Goal: Task Accomplishment & Management: Use online tool/utility

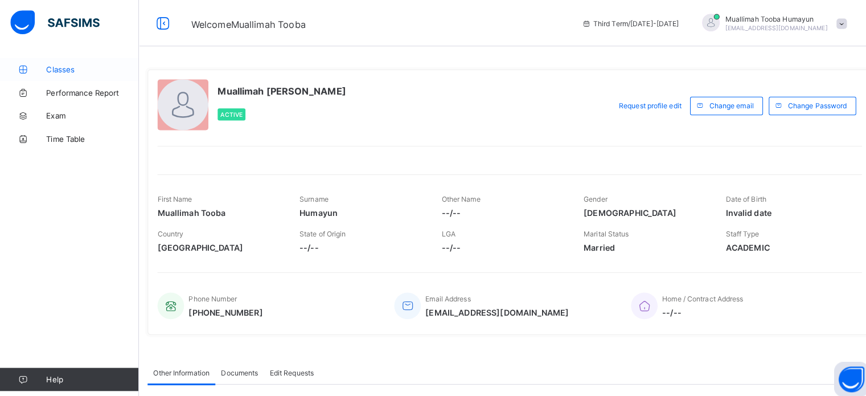
click at [52, 74] on link "Classes" at bounding box center [68, 68] width 137 height 23
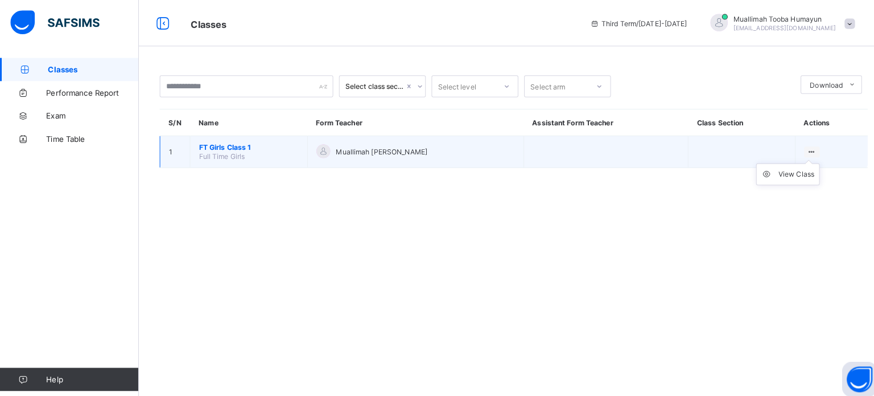
click at [796, 161] on ul "View Class" at bounding box center [775, 172] width 63 height 22
click at [627, 157] on td at bounding box center [596, 149] width 162 height 31
click at [799, 149] on icon at bounding box center [799, 149] width 10 height 9
click at [784, 173] on div "View Class" at bounding box center [783, 171] width 35 height 11
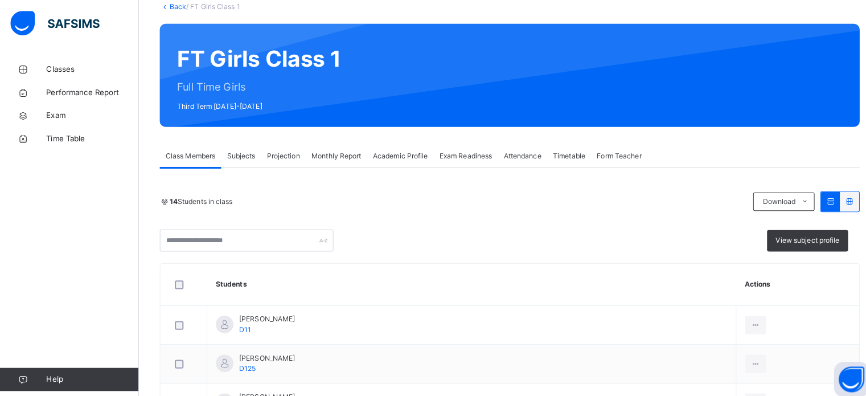
scroll to position [66, 0]
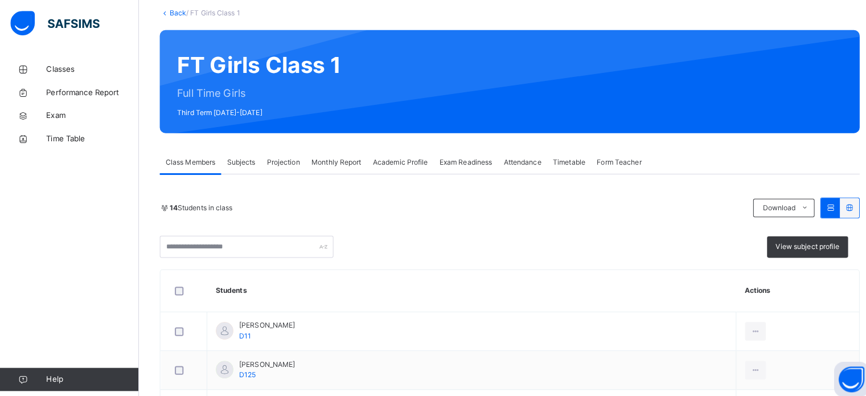
click at [272, 151] on div "Projection" at bounding box center [279, 159] width 44 height 23
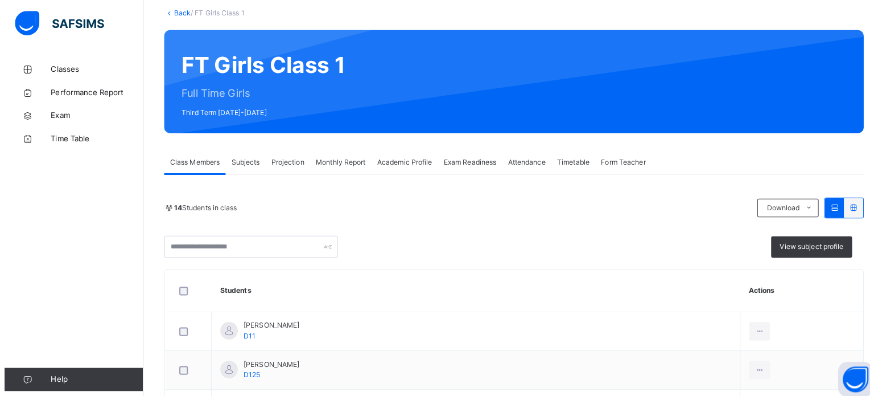
scroll to position [0, 0]
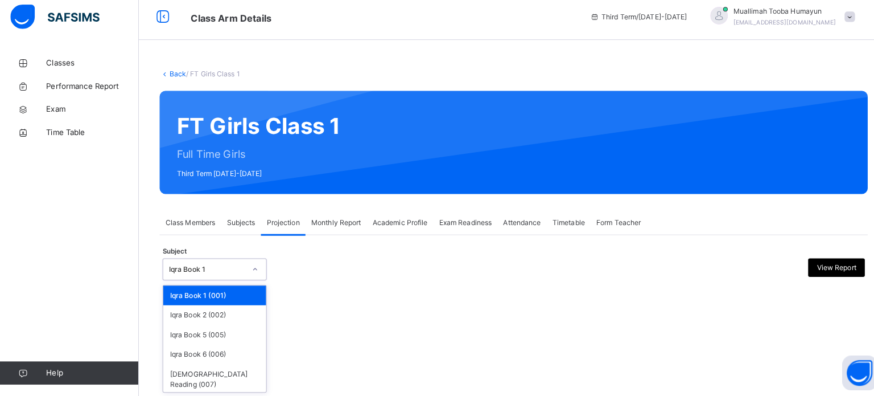
click at [212, 274] on div "Iqra Book 1" at bounding box center [203, 271] width 75 height 10
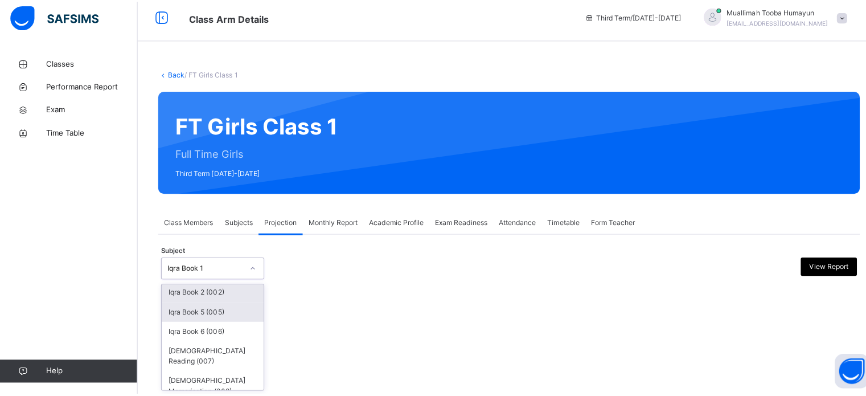
scroll to position [20, 0]
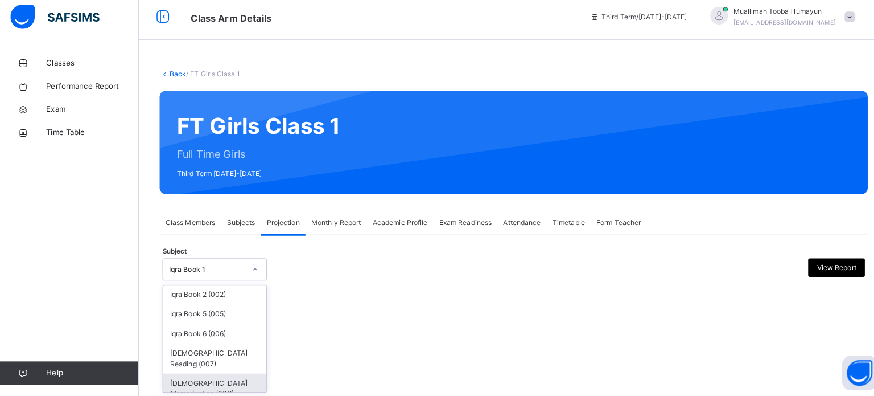
click at [203, 373] on div "[DEMOGRAPHIC_DATA] Memorisation (008)" at bounding box center [211, 388] width 101 height 30
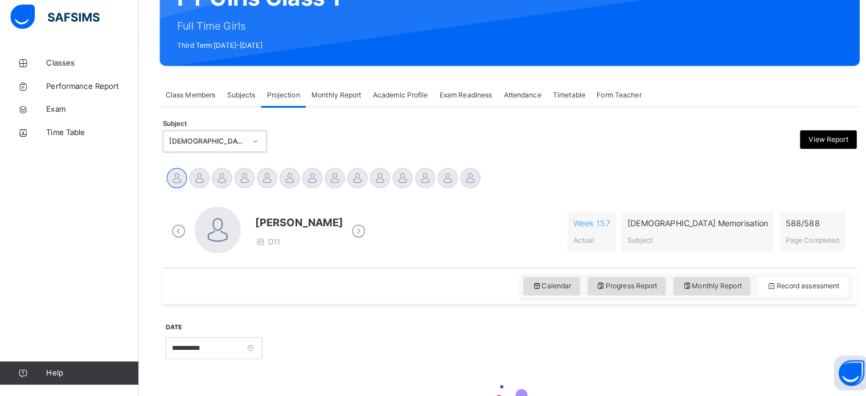
scroll to position [201, 0]
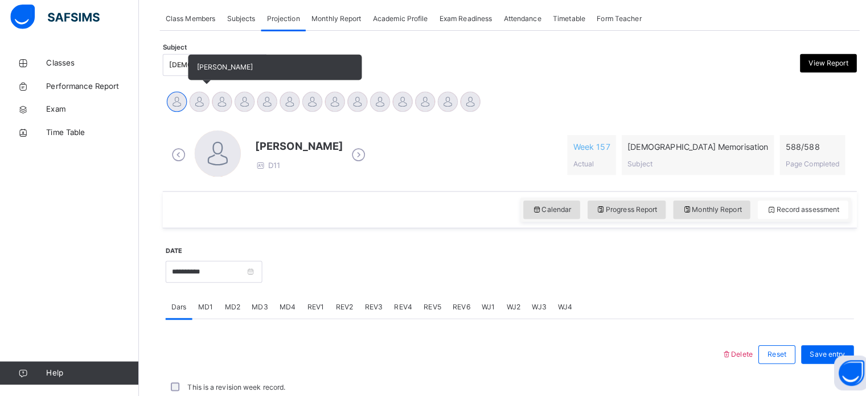
click at [199, 114] on div at bounding box center [196, 106] width 20 height 20
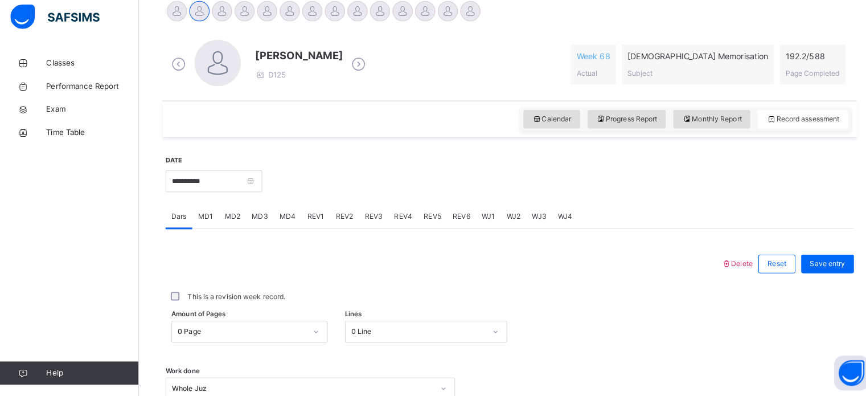
scroll to position [291, 0]
click at [309, 217] on span "REV1" at bounding box center [310, 218] width 17 height 10
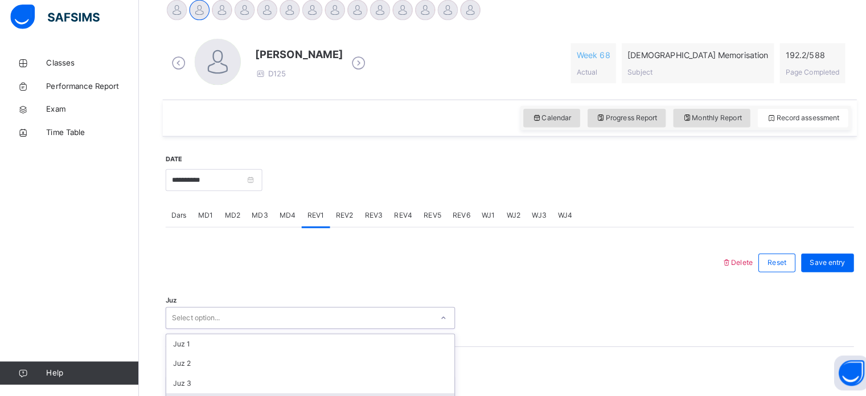
scroll to position [405, 0]
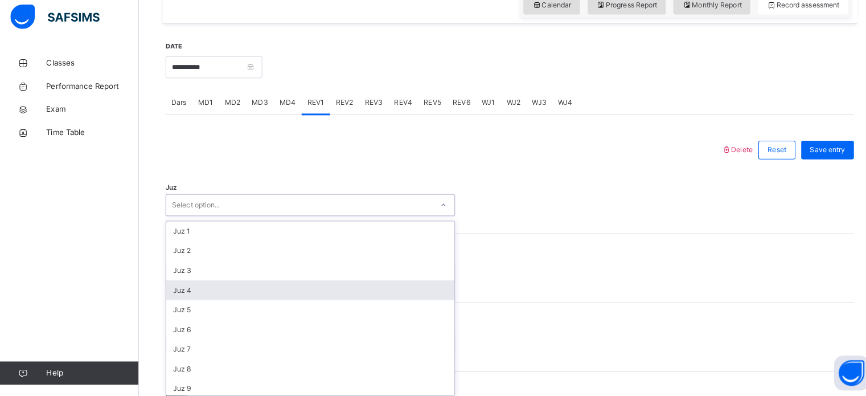
click at [248, 219] on div "option Juz 4 focused, 4 of 30. 30 results available. Use Up and Down to choose …" at bounding box center [305, 208] width 285 height 22
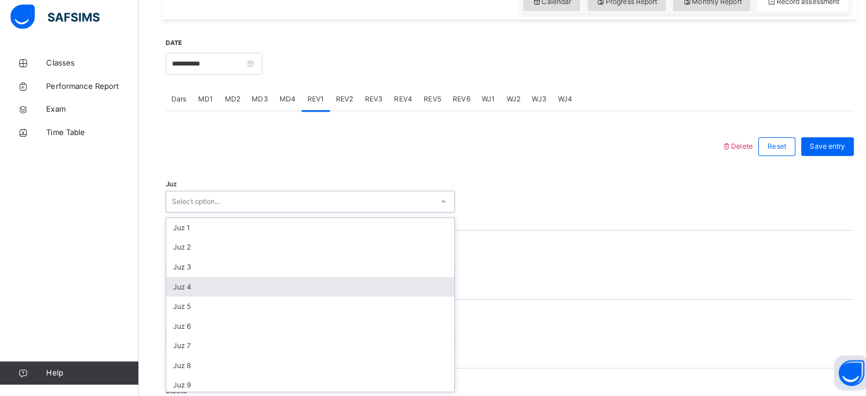
click at [183, 290] on div "Juz 4" at bounding box center [304, 287] width 283 height 19
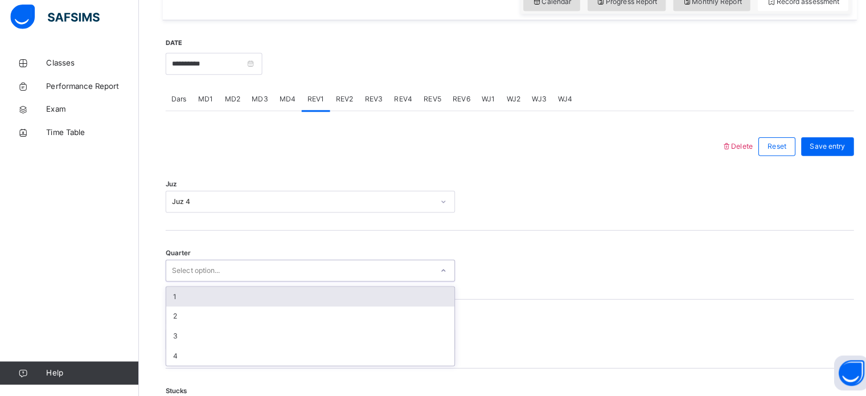
click at [168, 269] on div "Select option..." at bounding box center [294, 273] width 262 height 18
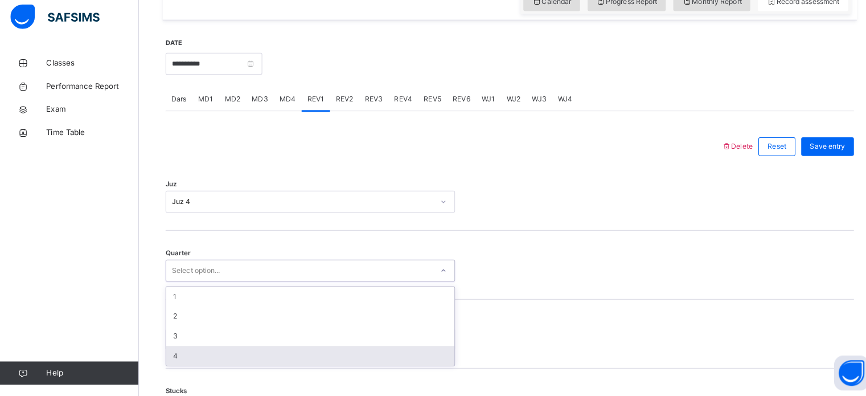
click at [179, 353] on div "4" at bounding box center [304, 355] width 283 height 19
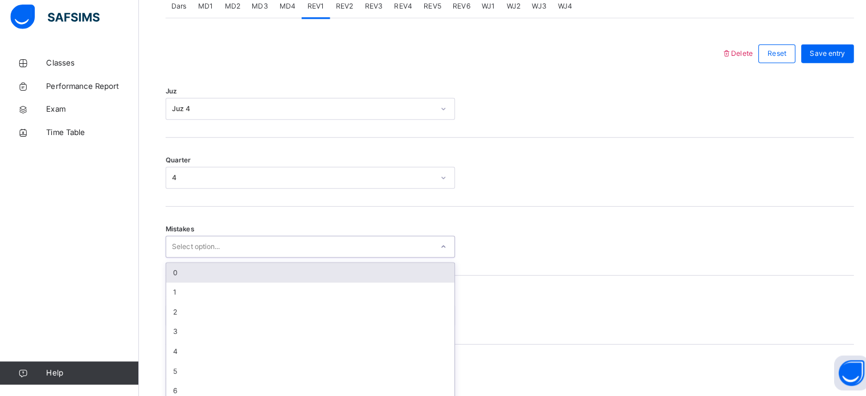
click at [176, 260] on div "option 0 focused, 1 of 7. 7 results available. Use Up and Down to choose option…" at bounding box center [305, 249] width 285 height 22
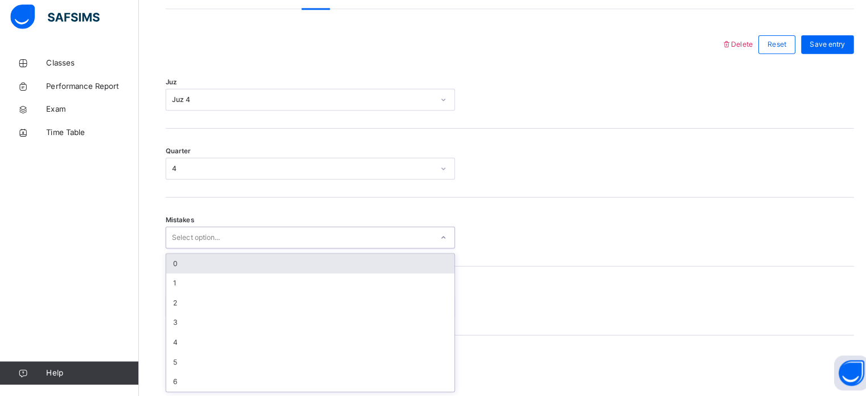
click at [168, 263] on div "0" at bounding box center [304, 265] width 283 height 19
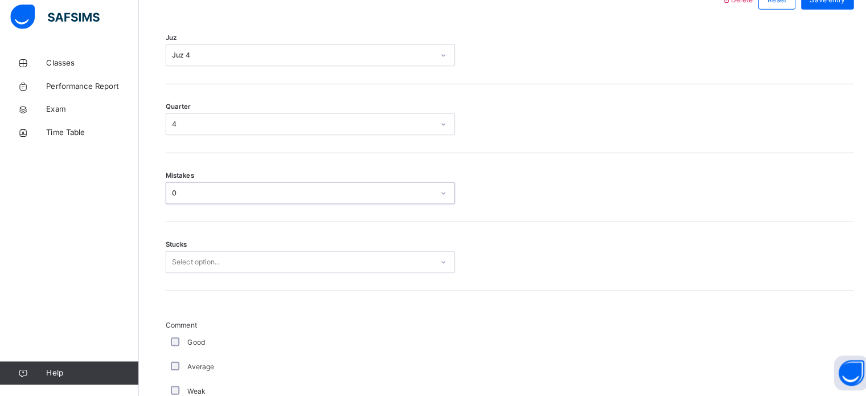
click at [175, 274] on div "Select option..." at bounding box center [305, 264] width 285 height 22
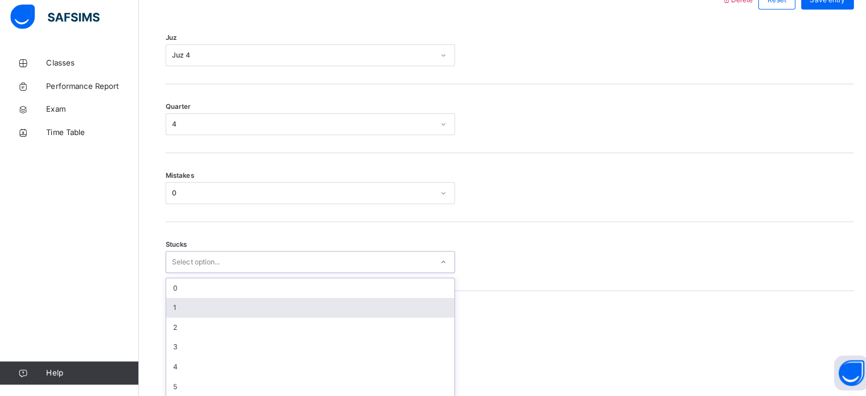
scroll to position [553, 0]
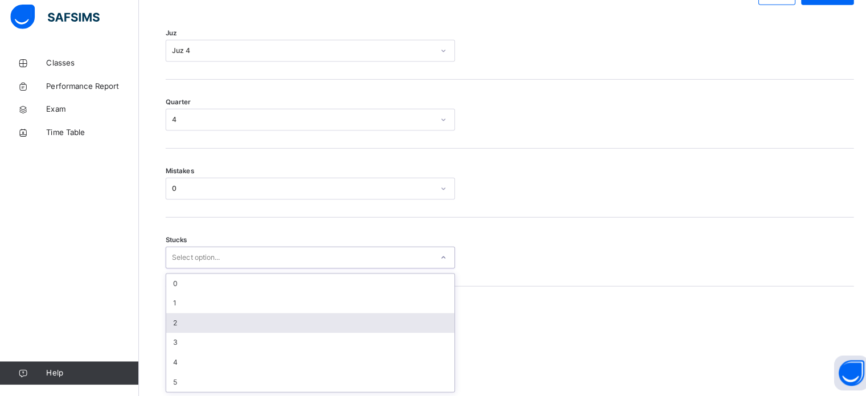
click at [173, 327] on div "2" at bounding box center [304, 323] width 283 height 19
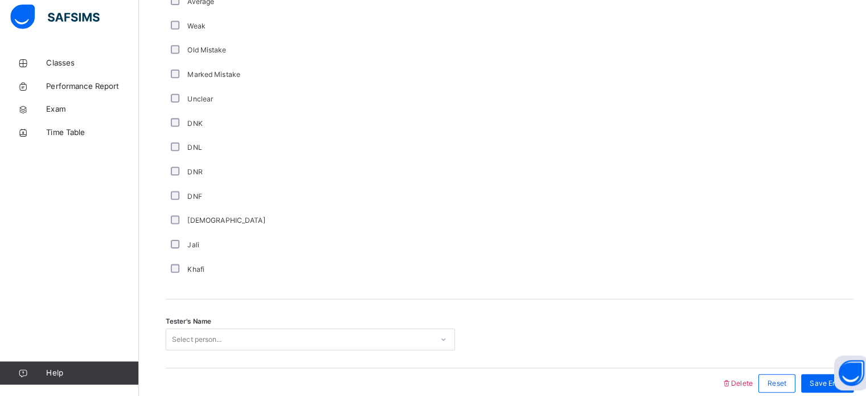
scroll to position [960, 0]
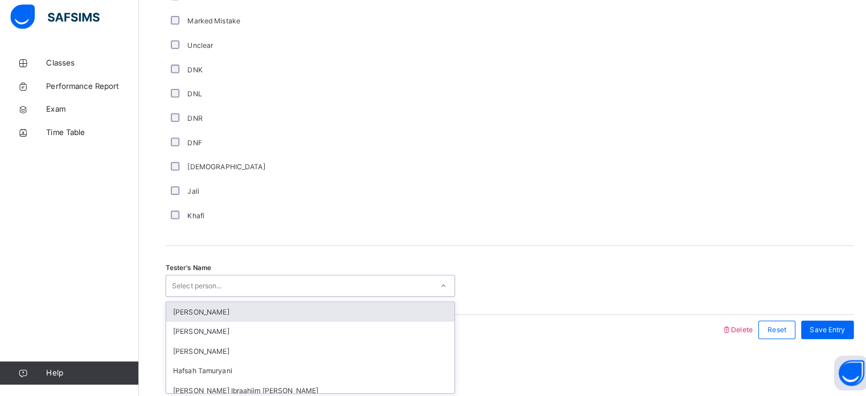
click at [175, 278] on div "Select person..." at bounding box center [193, 288] width 49 height 22
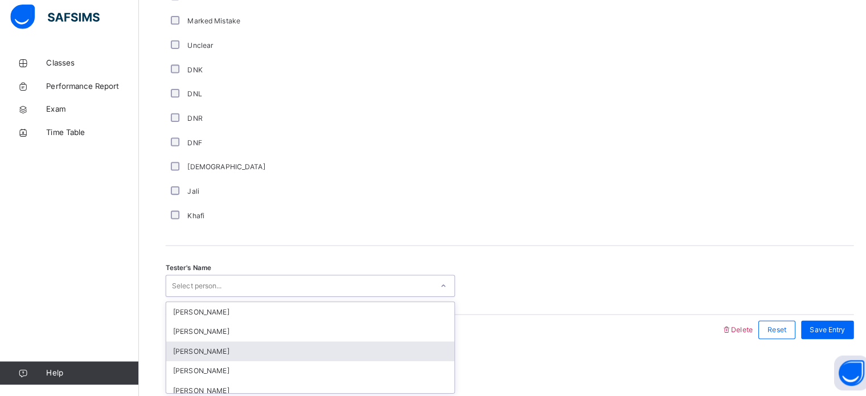
scroll to position [93, 0]
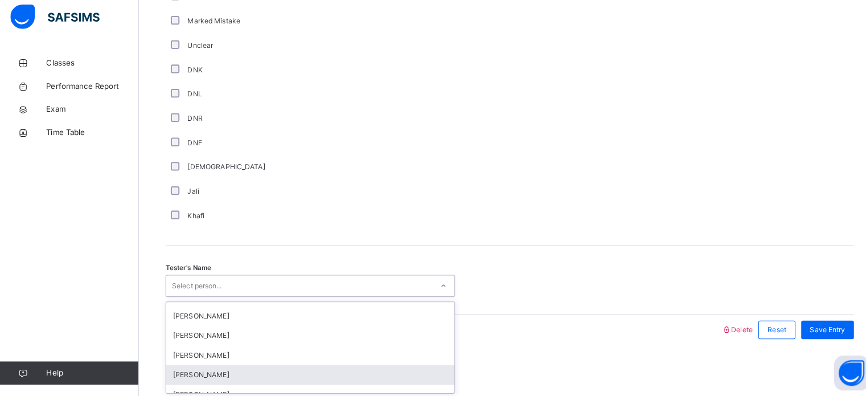
click at [187, 365] on div "[PERSON_NAME]" at bounding box center [304, 374] width 283 height 19
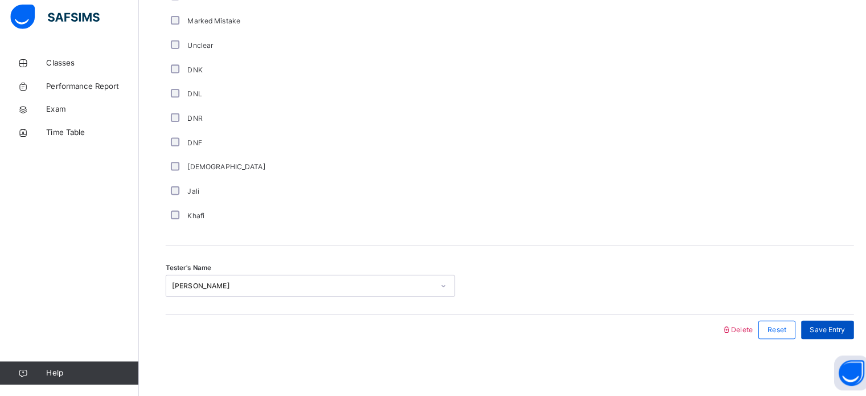
click at [821, 335] on div "Save Entry" at bounding box center [814, 331] width 52 height 18
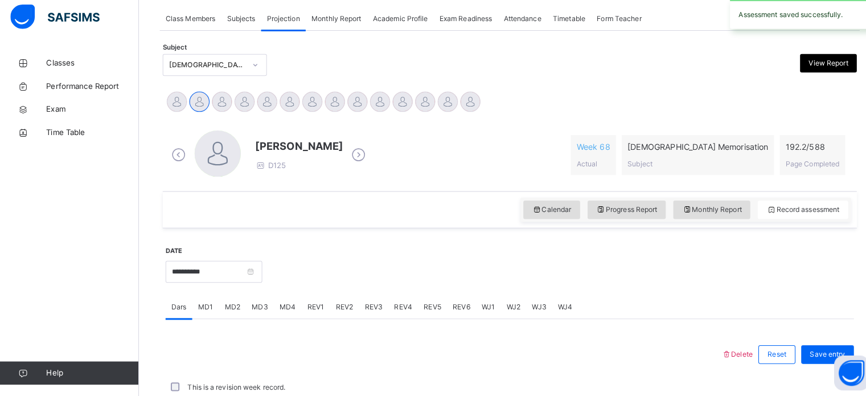
scroll to position [459, 0]
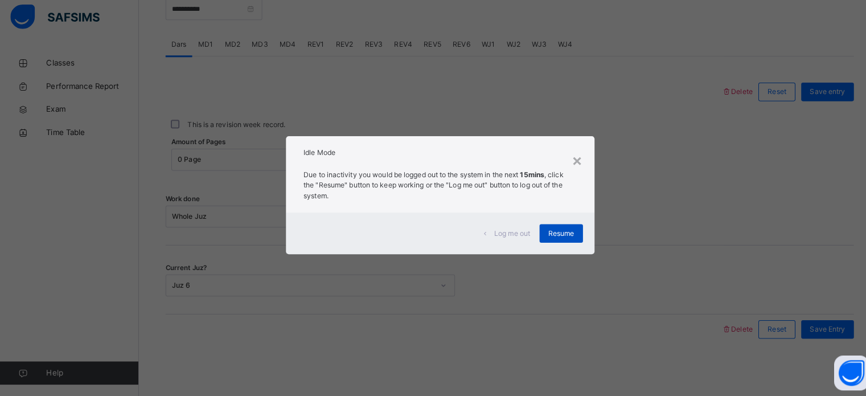
click at [561, 237] on span "Resume" at bounding box center [552, 236] width 26 height 10
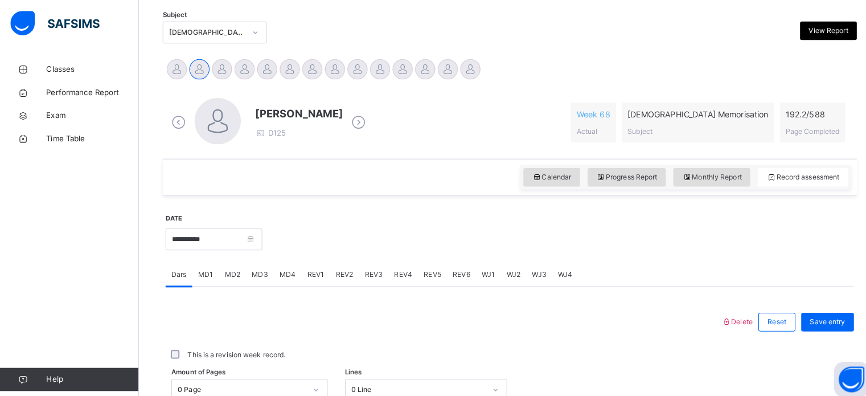
scroll to position [238, 0]
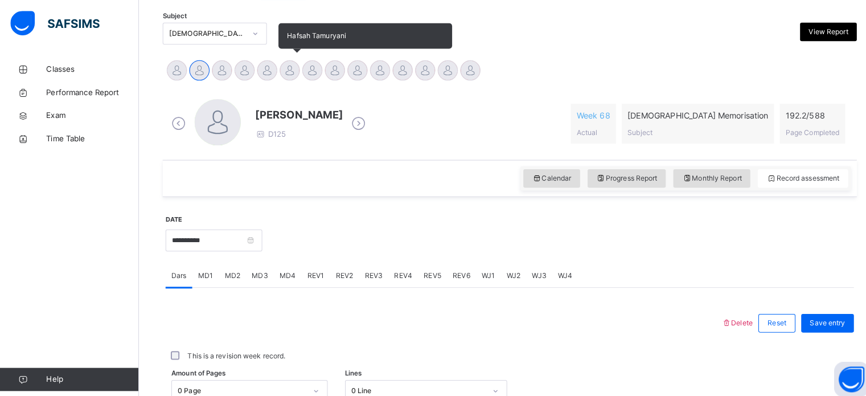
click at [287, 68] on div at bounding box center [285, 69] width 20 height 20
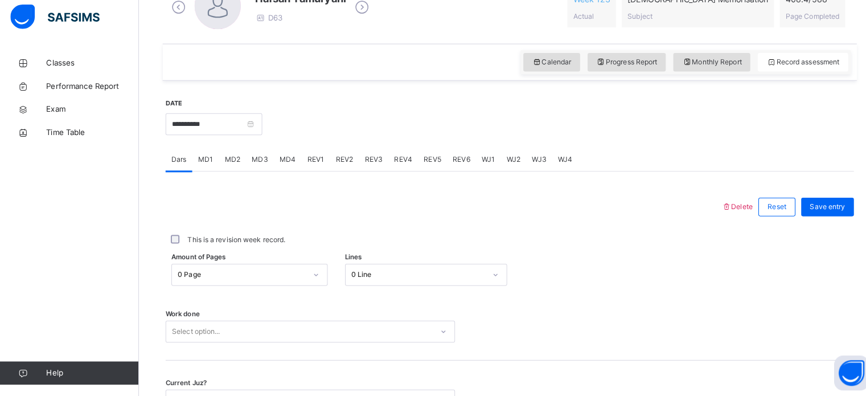
scroll to position [346, 0]
click at [278, 166] on span "MD4" at bounding box center [283, 163] width 16 height 10
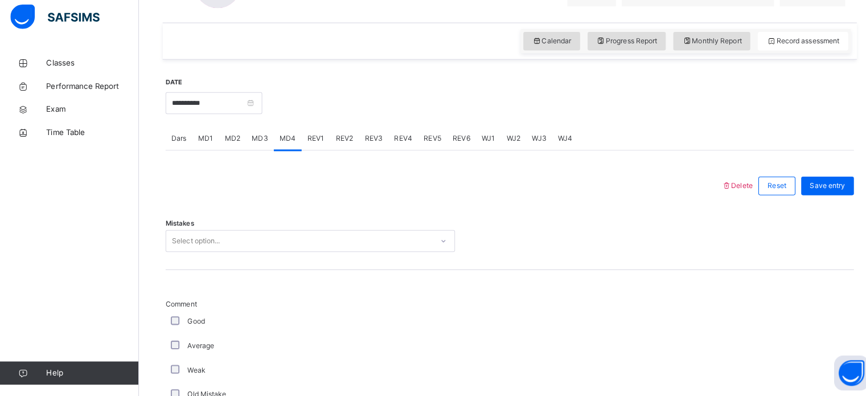
click at [224, 254] on div "Select option..." at bounding box center [305, 243] width 285 height 22
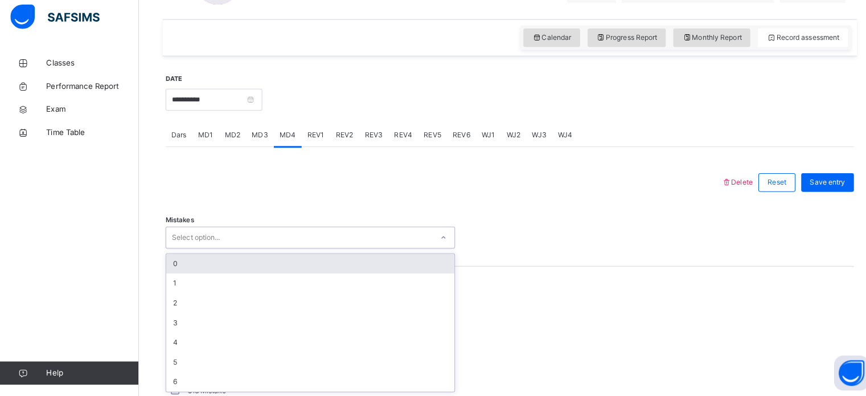
click at [198, 273] on div "0" at bounding box center [304, 265] width 283 height 19
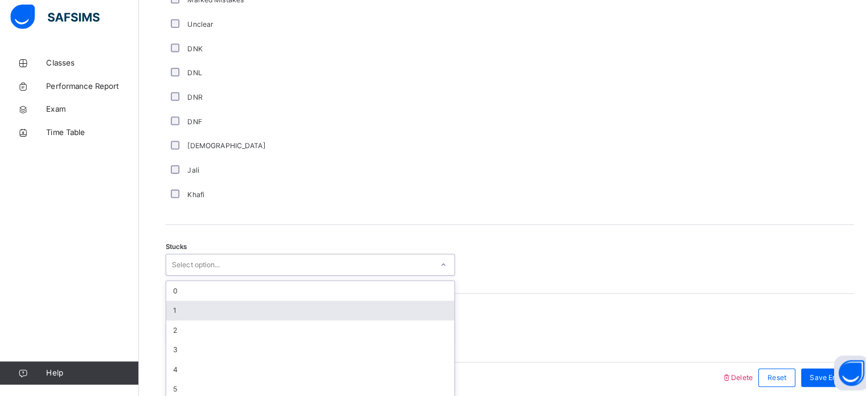
click at [235, 277] on div "option 1 focused, 2 of 6. 6 results available. Use Up and Down to choose option…" at bounding box center [305, 267] width 285 height 22
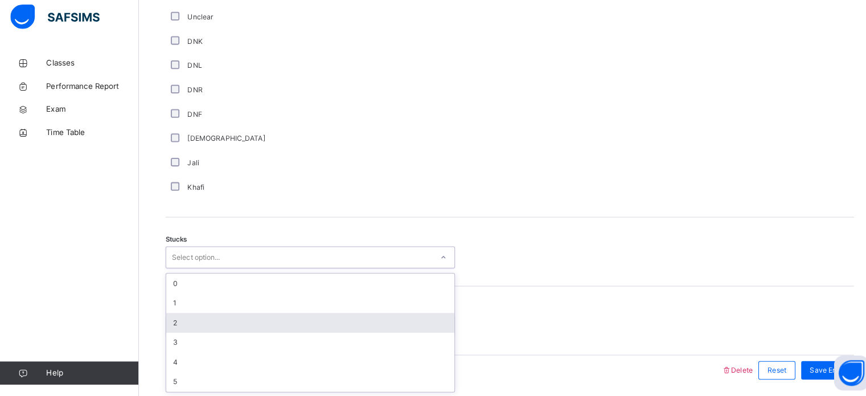
click at [205, 323] on div "2" at bounding box center [304, 323] width 283 height 19
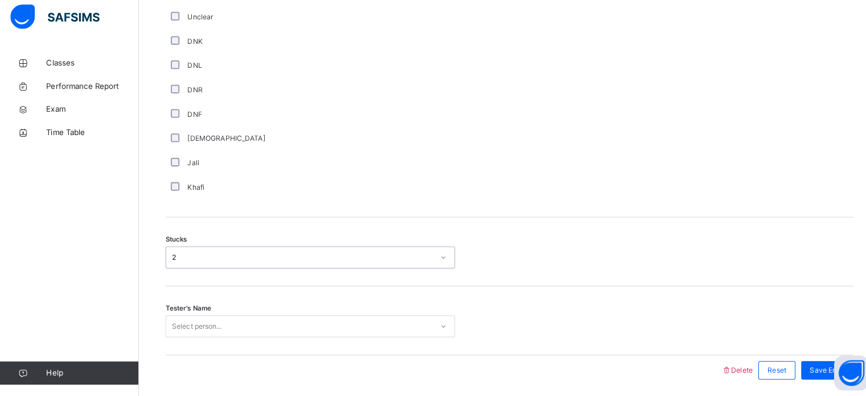
scroll to position [825, 0]
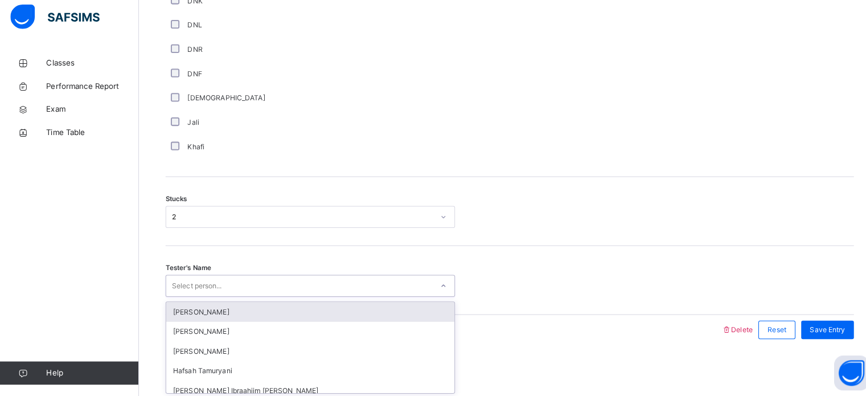
click at [249, 285] on div "Select person..." at bounding box center [294, 288] width 262 height 18
type input "***"
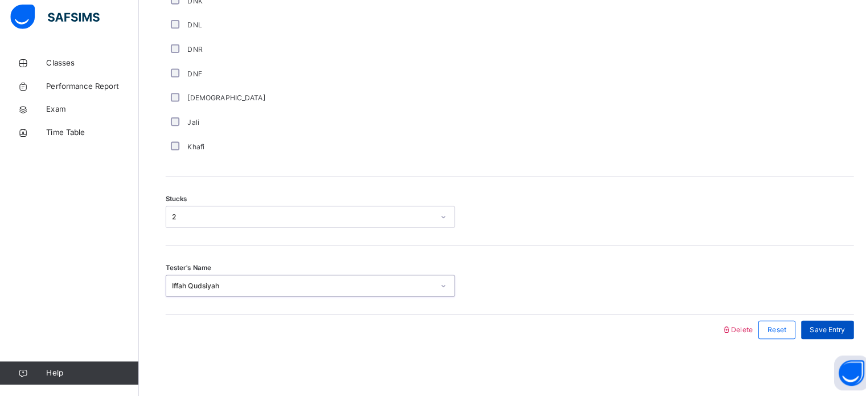
click at [827, 332] on span "Save Entry" at bounding box center [813, 331] width 35 height 10
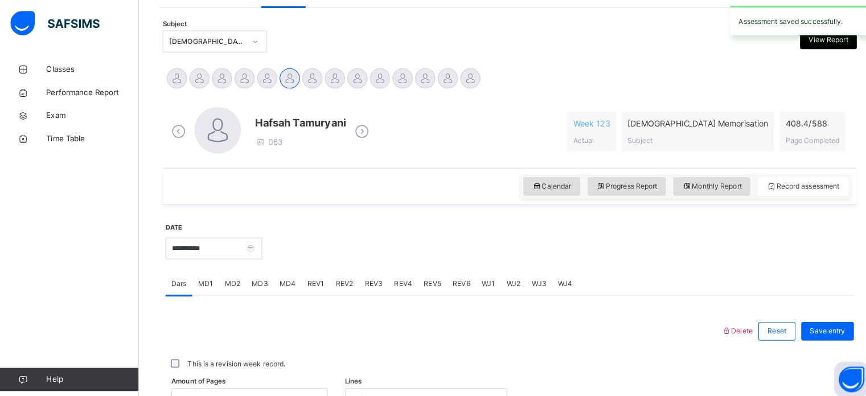
scroll to position [221, 0]
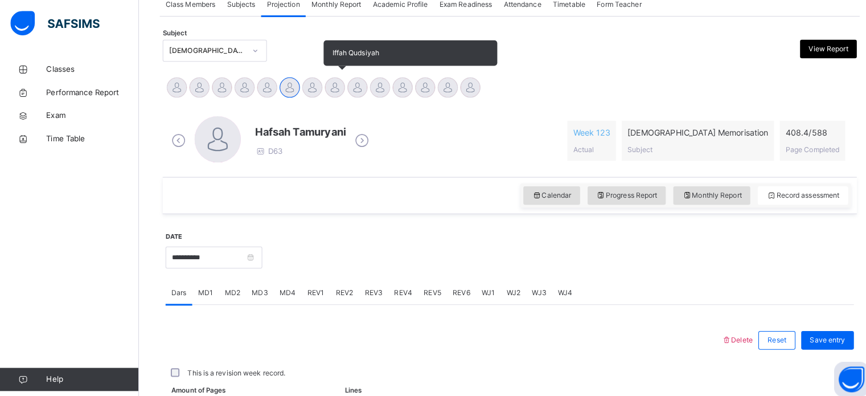
click at [323, 85] on div at bounding box center [329, 86] width 20 height 20
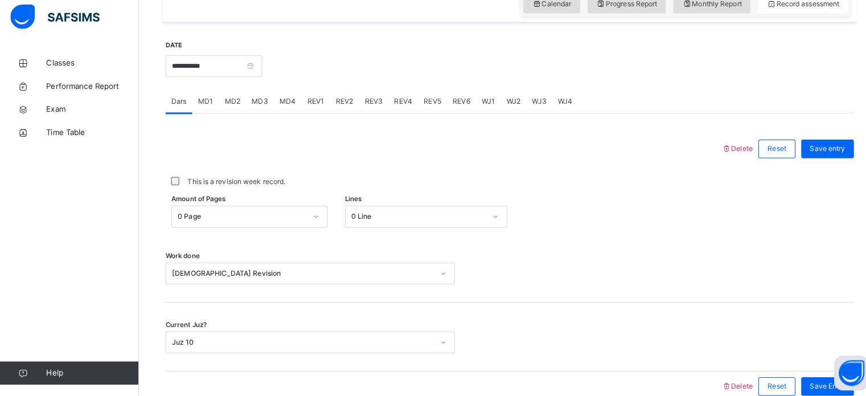
scroll to position [414, 0]
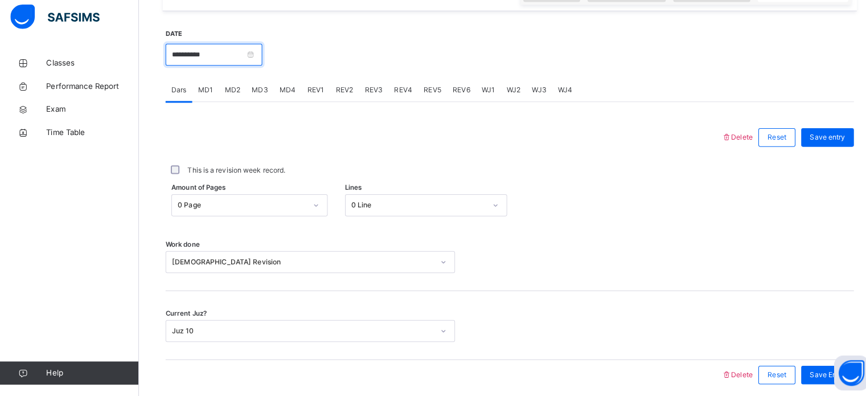
click at [258, 61] on input "**********" at bounding box center [210, 60] width 95 height 22
click at [480, 180] on div "This is a revision week record." at bounding box center [501, 174] width 677 height 24
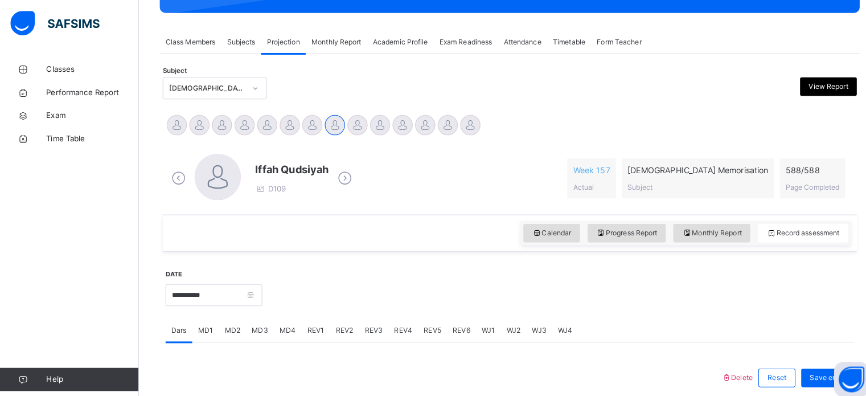
scroll to position [123, 0]
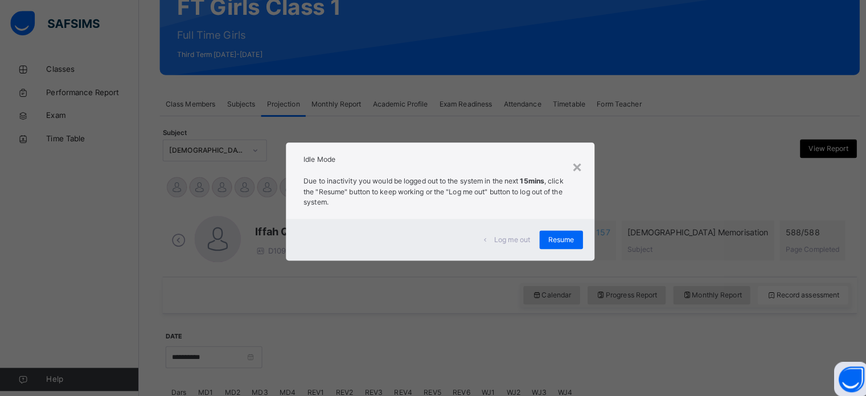
click at [489, 241] on div "Log me out" at bounding box center [498, 236] width 63 height 18
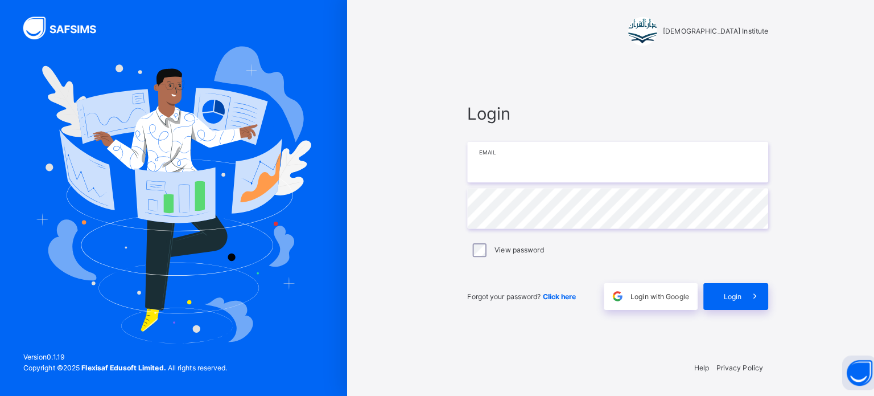
type input "**********"
click at [724, 316] on div "**********" at bounding box center [608, 208] width 319 height 286
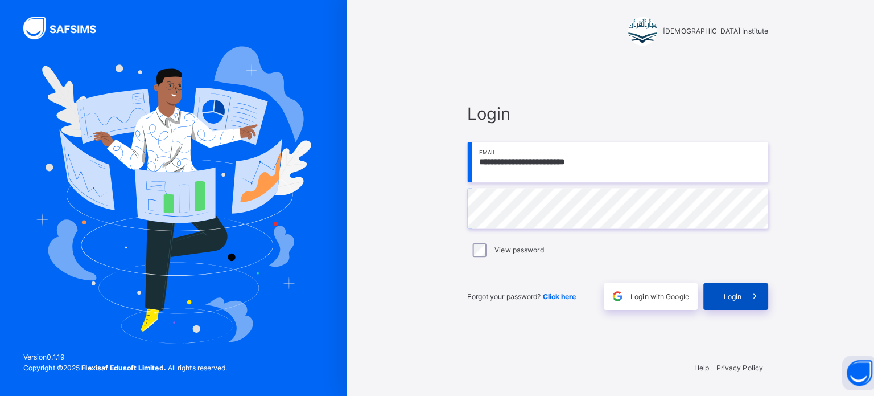
click at [717, 309] on div "Login" at bounding box center [724, 298] width 64 height 26
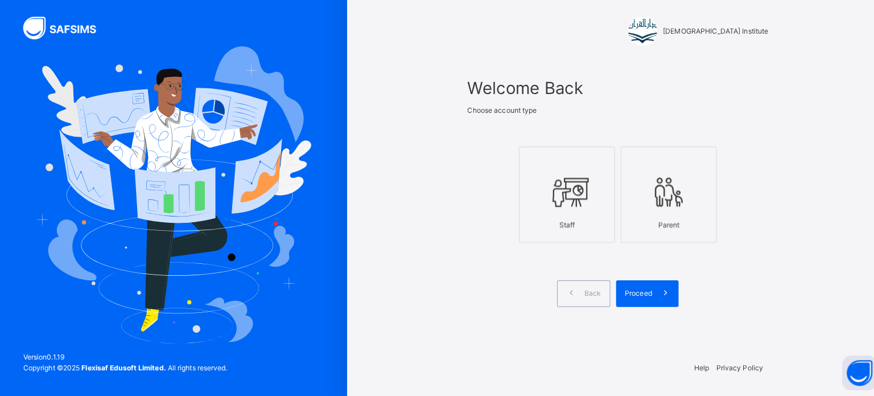
click at [578, 216] on div at bounding box center [558, 195] width 82 height 43
click at [646, 286] on span at bounding box center [654, 295] width 26 height 26
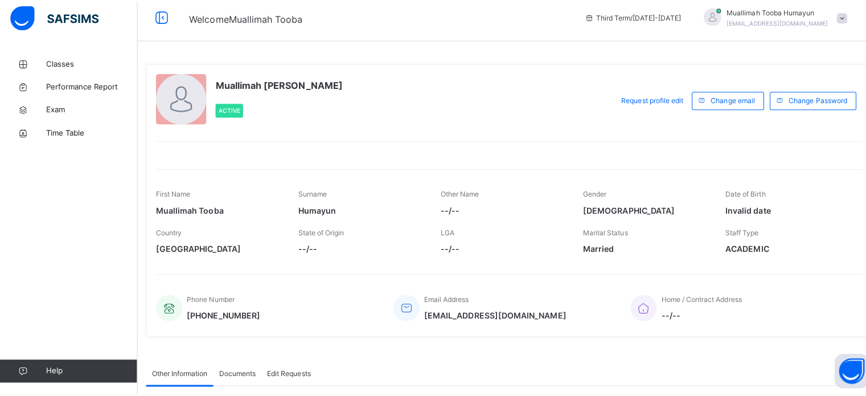
scroll to position [117, 0]
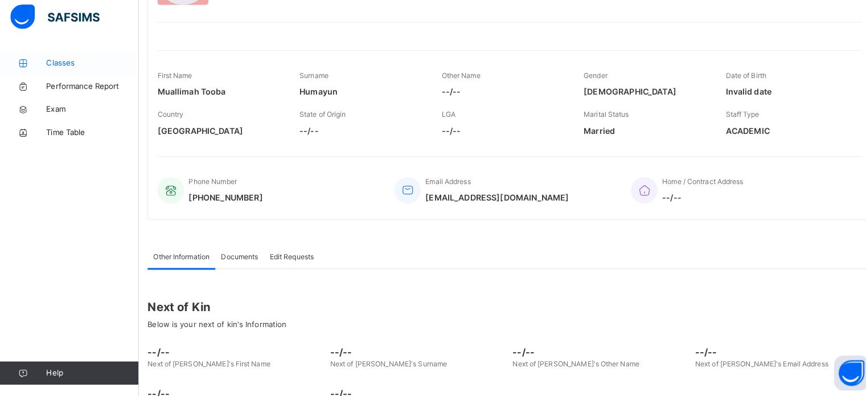
click at [70, 73] on span "Classes" at bounding box center [91, 68] width 91 height 11
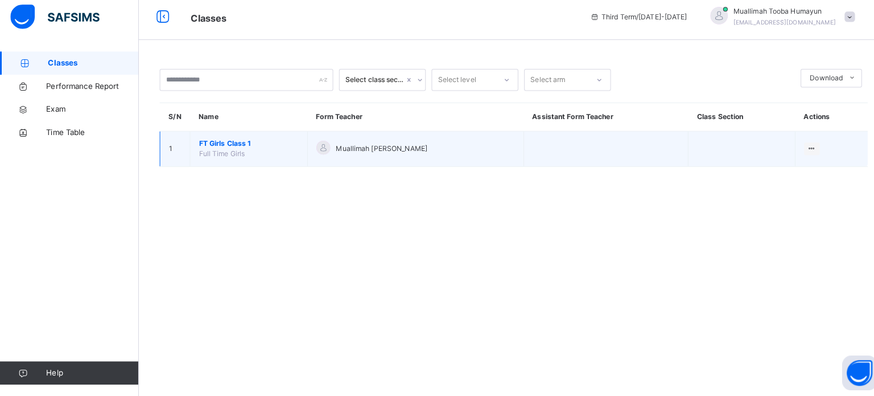
click at [250, 146] on span "FT Girls Class 1" at bounding box center [245, 147] width 98 height 10
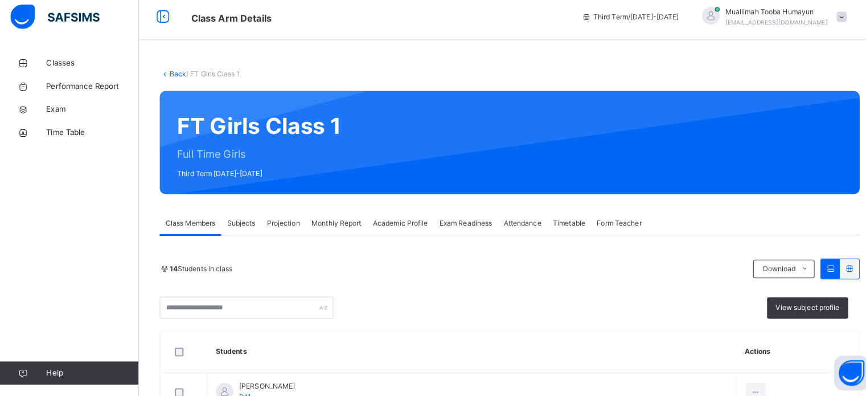
click at [265, 230] on span "Projection" at bounding box center [278, 225] width 32 height 10
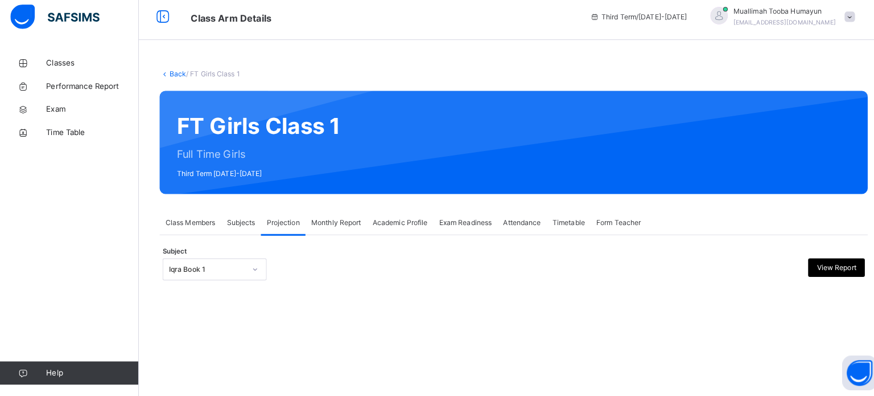
click at [236, 230] on span "Subjects" at bounding box center [237, 225] width 28 height 10
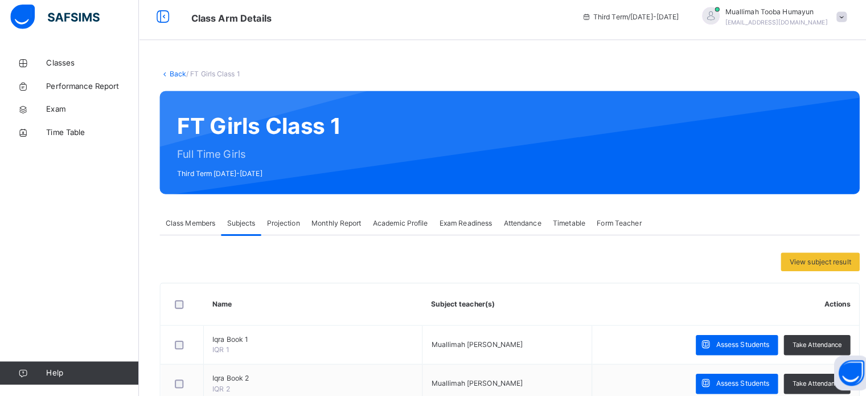
click at [280, 232] on div "Projection" at bounding box center [279, 225] width 44 height 23
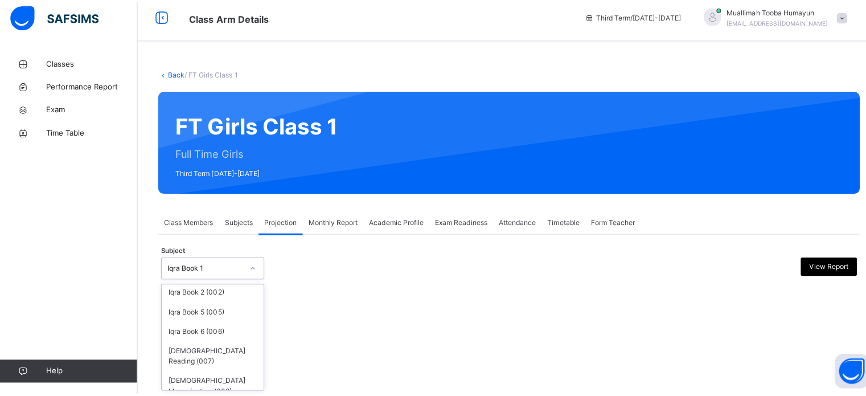
scroll to position [21, 0]
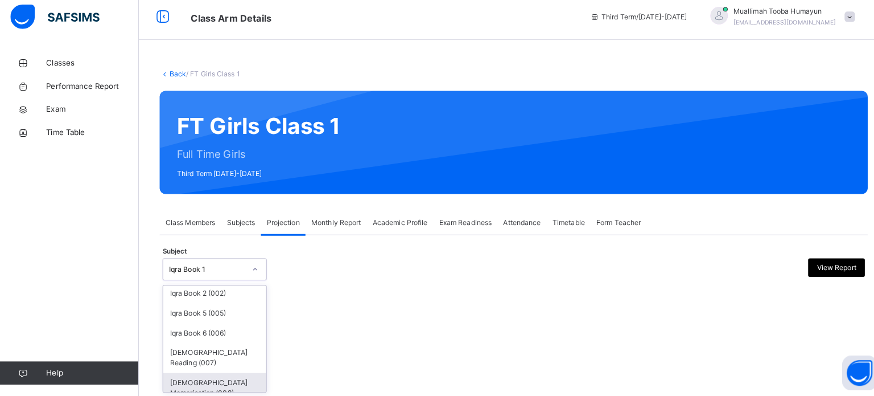
click at [211, 373] on div "[DEMOGRAPHIC_DATA] Memorisation (008)" at bounding box center [211, 388] width 101 height 30
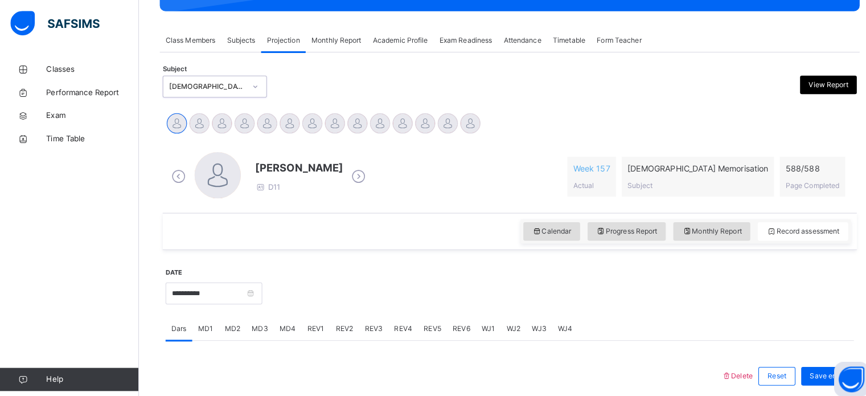
scroll to position [186, 0]
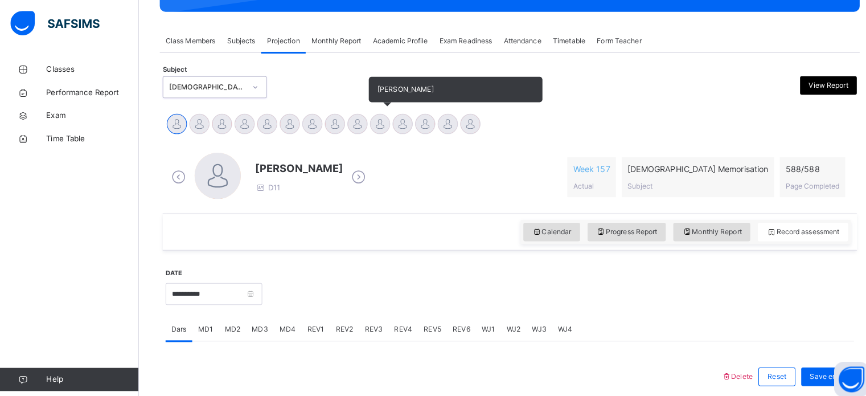
click at [369, 121] on div at bounding box center [374, 122] width 20 height 20
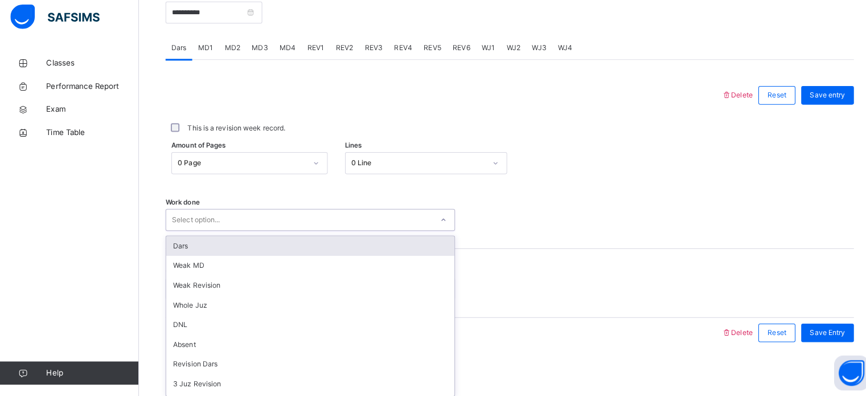
scroll to position [459, 0]
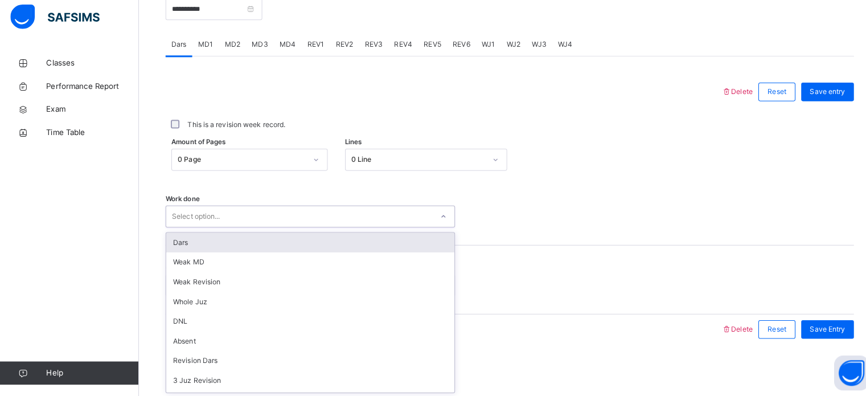
click at [326, 244] on div "Dars" at bounding box center [304, 244] width 283 height 19
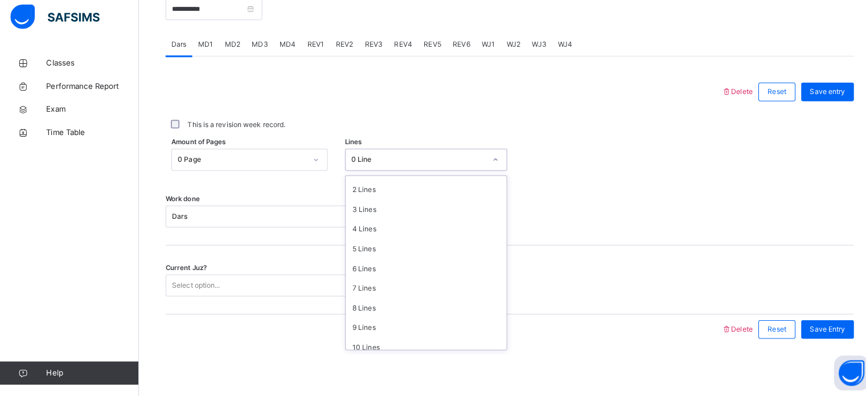
scroll to position [61, 0]
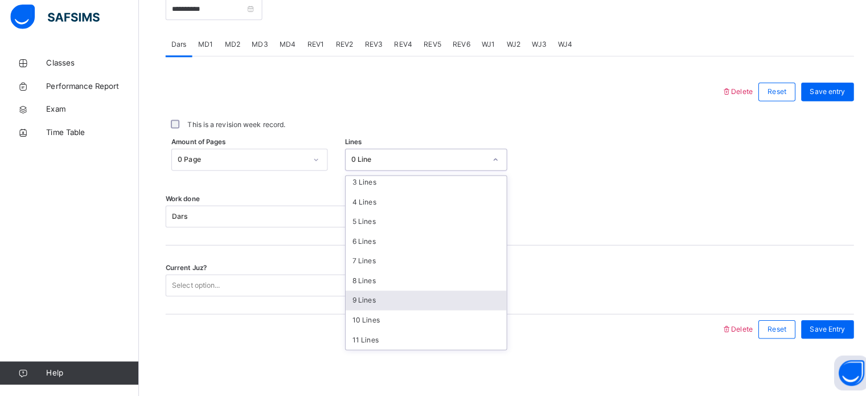
click at [375, 303] on div "9 Lines" at bounding box center [419, 301] width 158 height 19
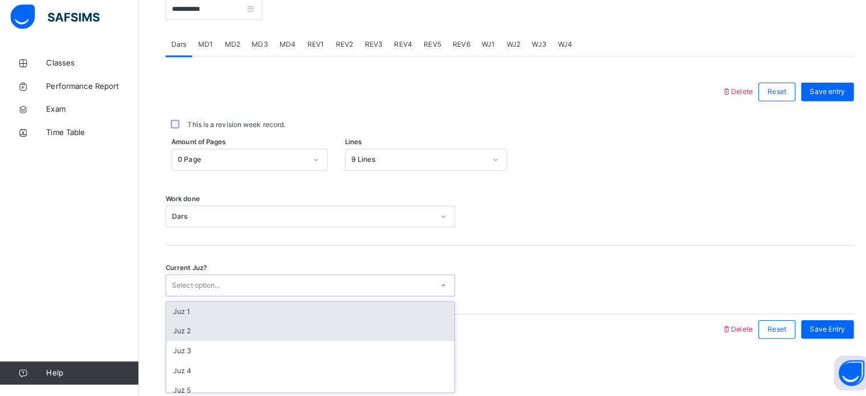
click at [217, 337] on div "Juz 2" at bounding box center [304, 331] width 283 height 19
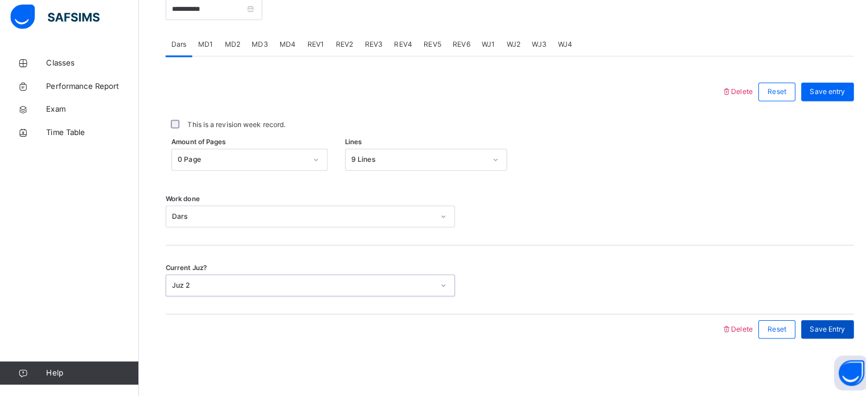
click at [813, 328] on span "Save Entry" at bounding box center [813, 330] width 35 height 10
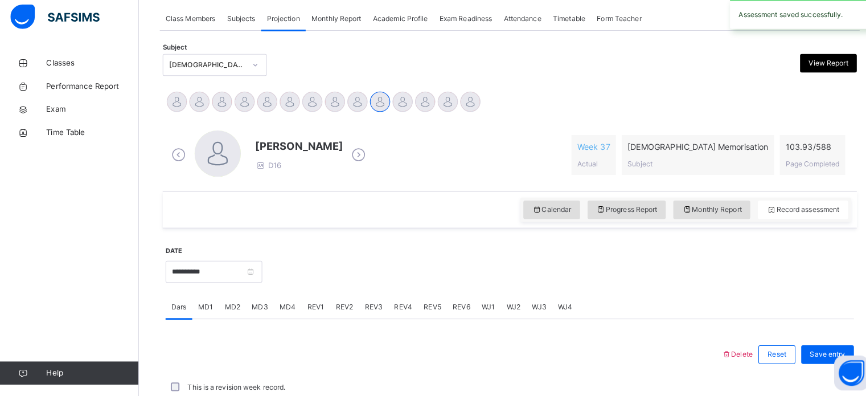
scroll to position [459, 0]
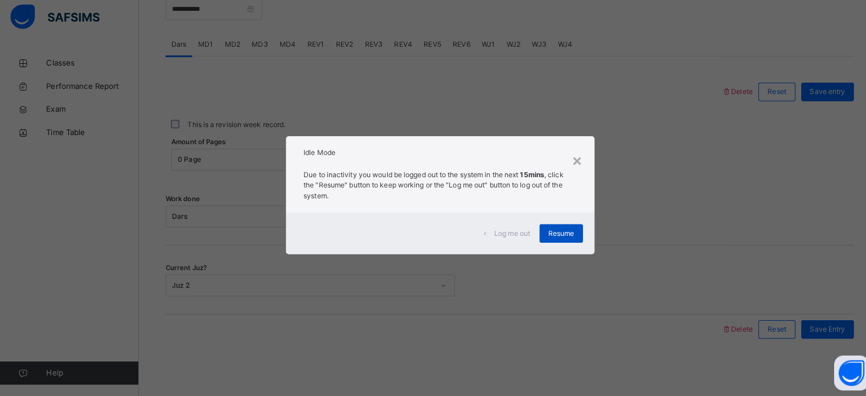
click at [558, 235] on span "Resume" at bounding box center [552, 236] width 26 height 10
